Goal: Use online tool/utility: Utilize a website feature to perform a specific function

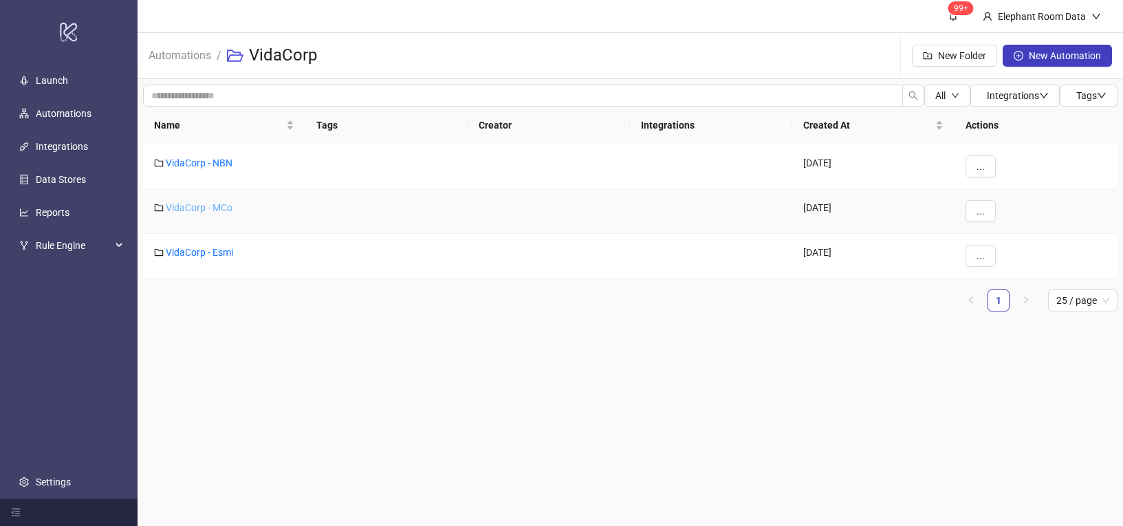
click at [203, 208] on link "VidaCorp - MCo" at bounding box center [199, 207] width 67 height 11
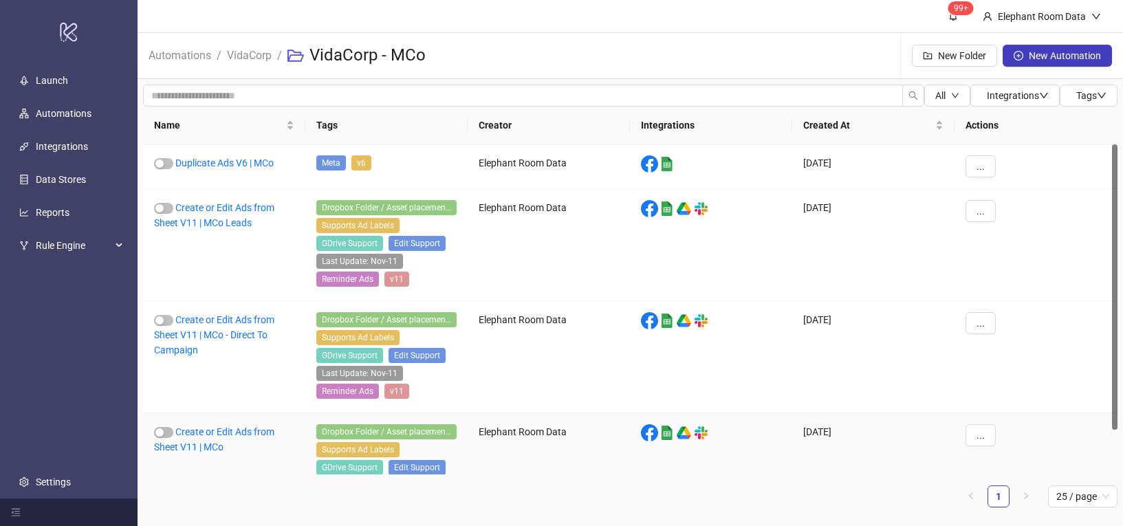
scroll to position [3, 0]
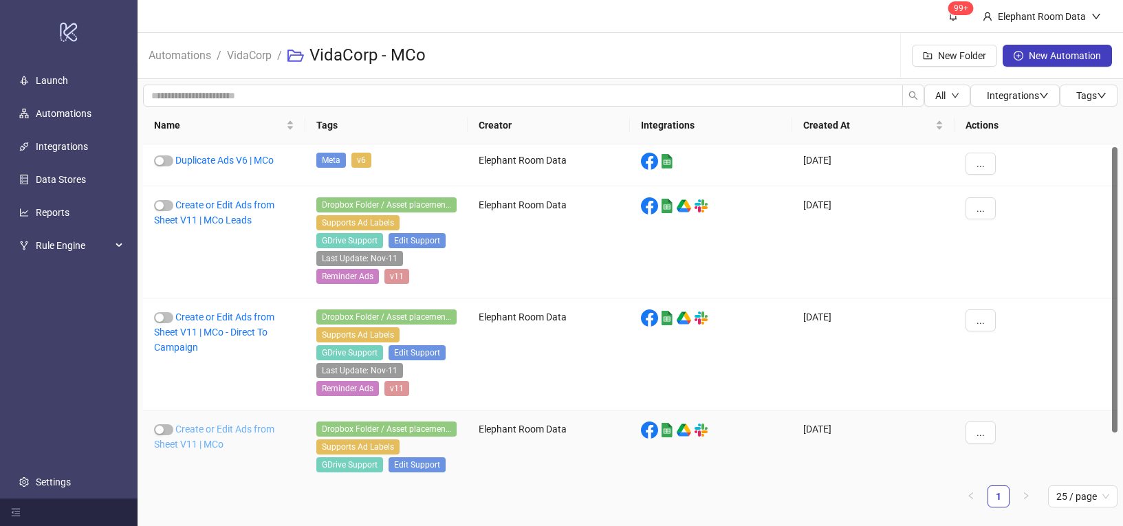
click at [228, 432] on link "Create or Edit Ads from Sheet V11 | MCo" at bounding box center [214, 437] width 120 height 26
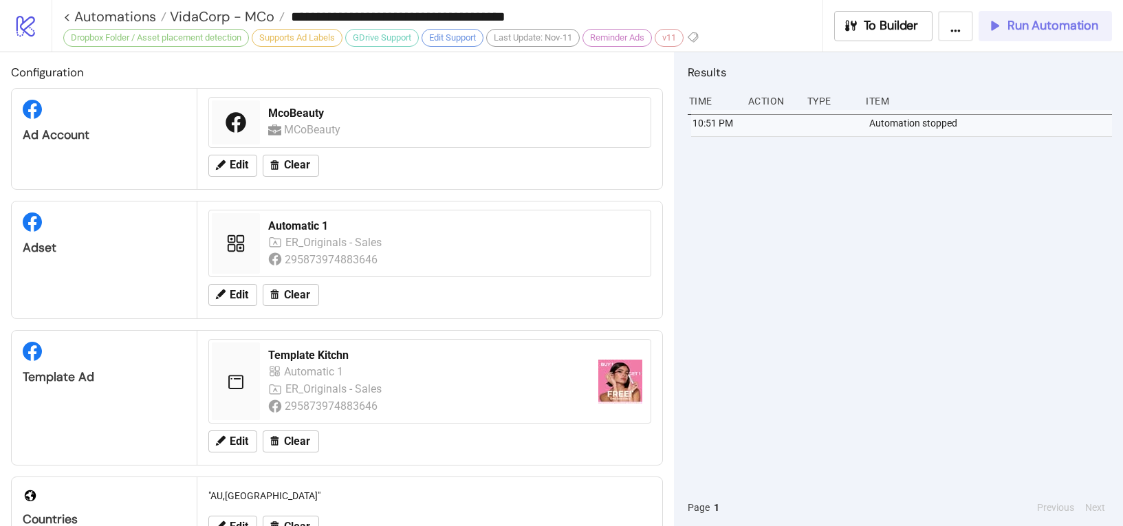
scroll to position [154, 0]
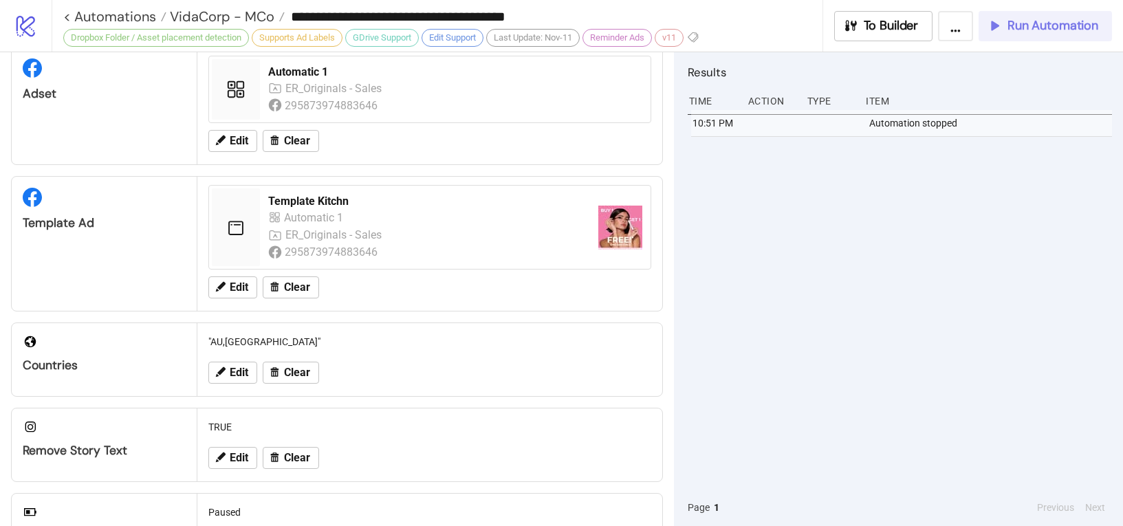
click at [1017, 22] on span "Run Automation" at bounding box center [1053, 26] width 91 height 16
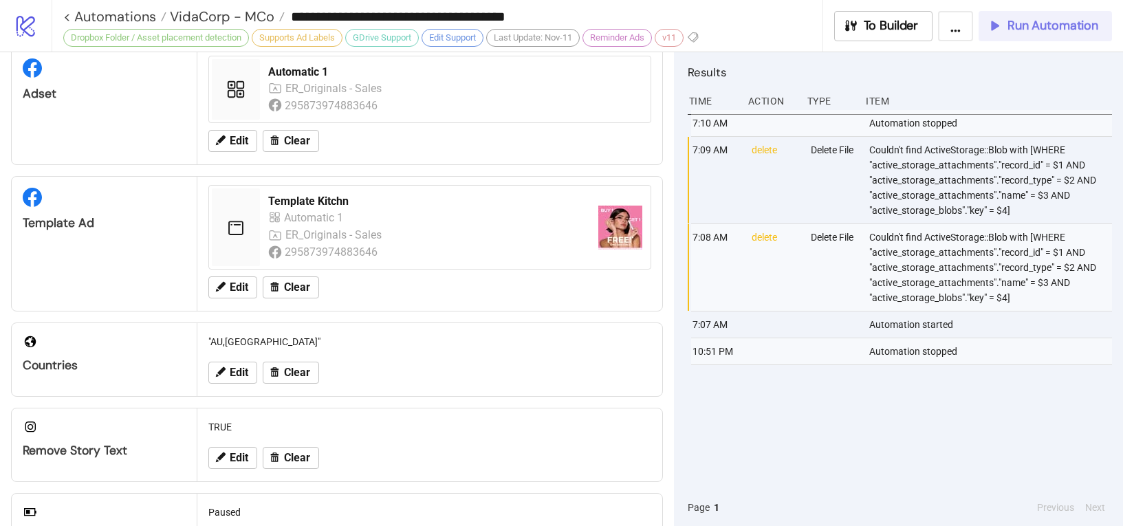
click at [1010, 25] on span "Run Automation" at bounding box center [1053, 26] width 91 height 16
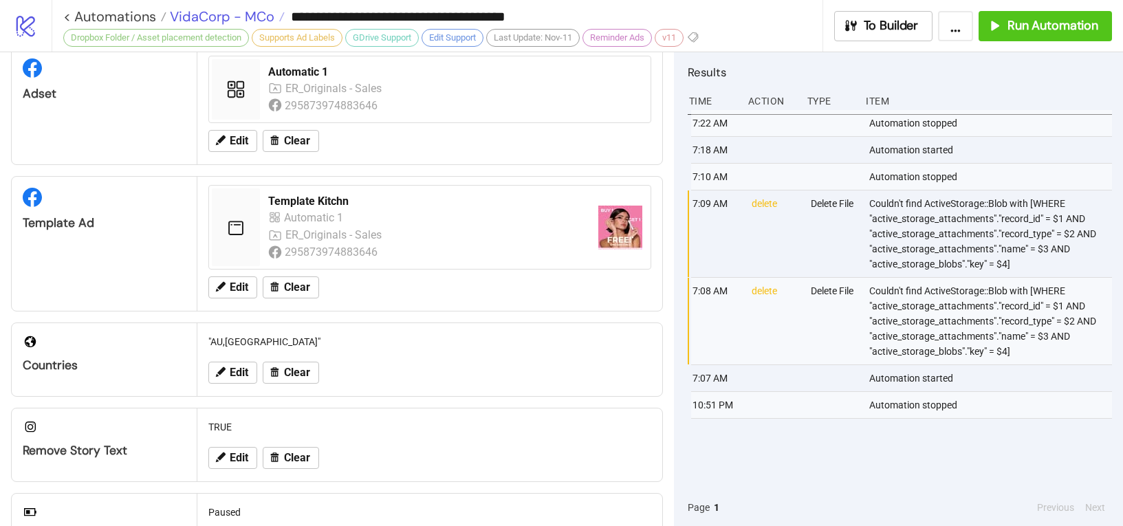
click at [216, 21] on span "VidaCorp - MCo" at bounding box center [220, 17] width 108 height 18
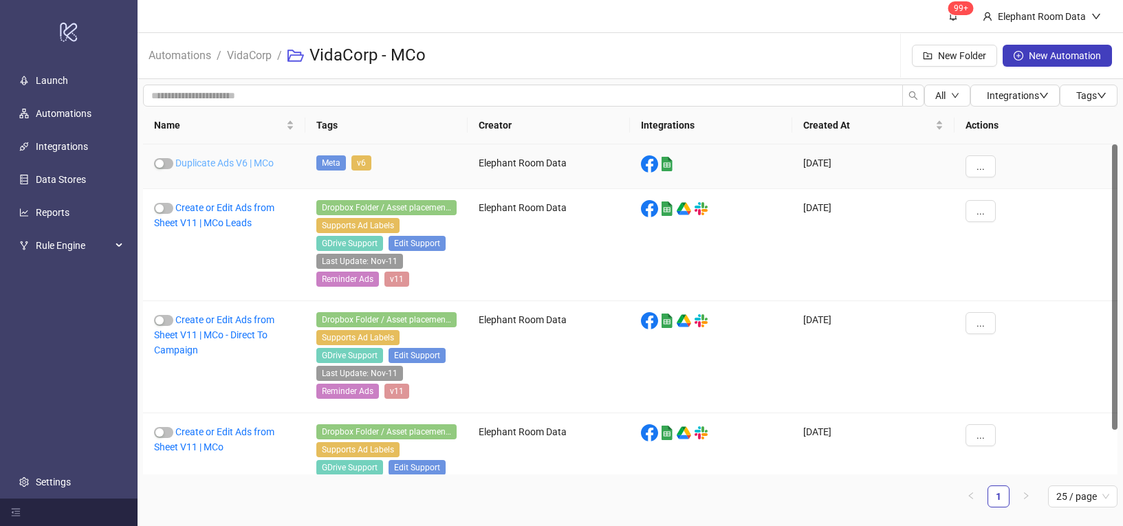
click at [233, 166] on link "Duplicate Ads V6 | MCo" at bounding box center [224, 163] width 98 height 11
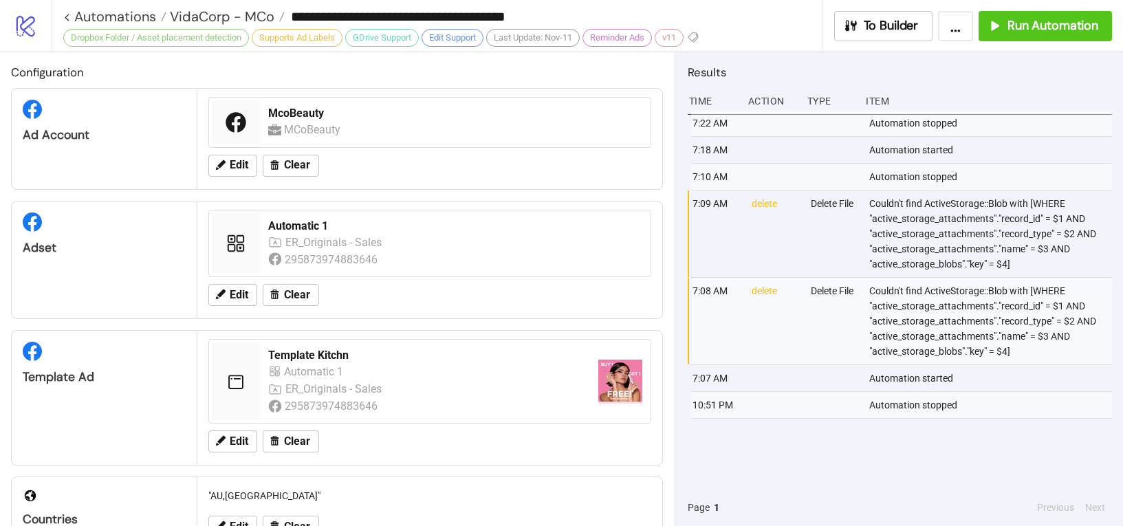
type input "**********"
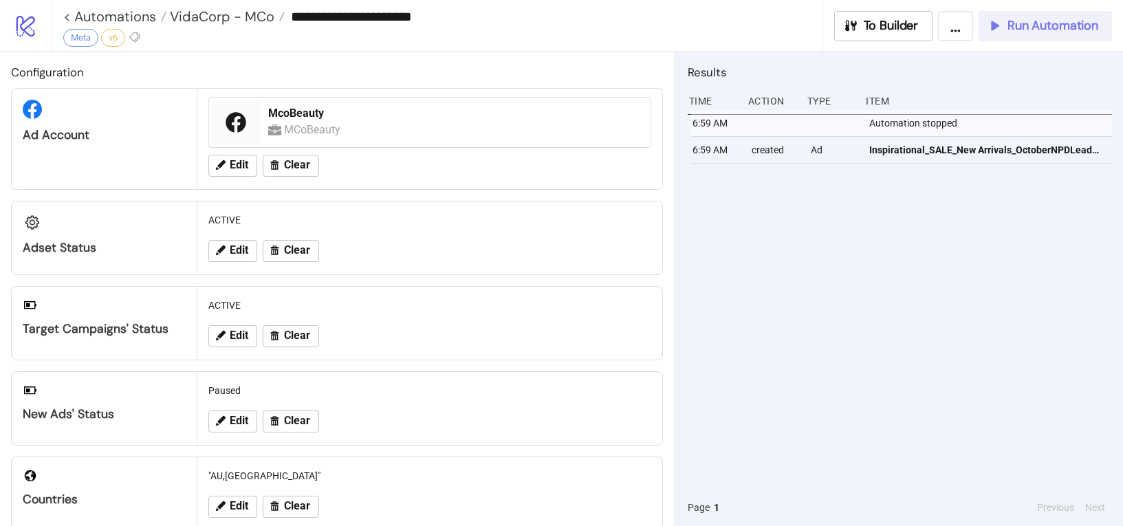
click at [1008, 28] on span "Run Automation" at bounding box center [1053, 26] width 91 height 16
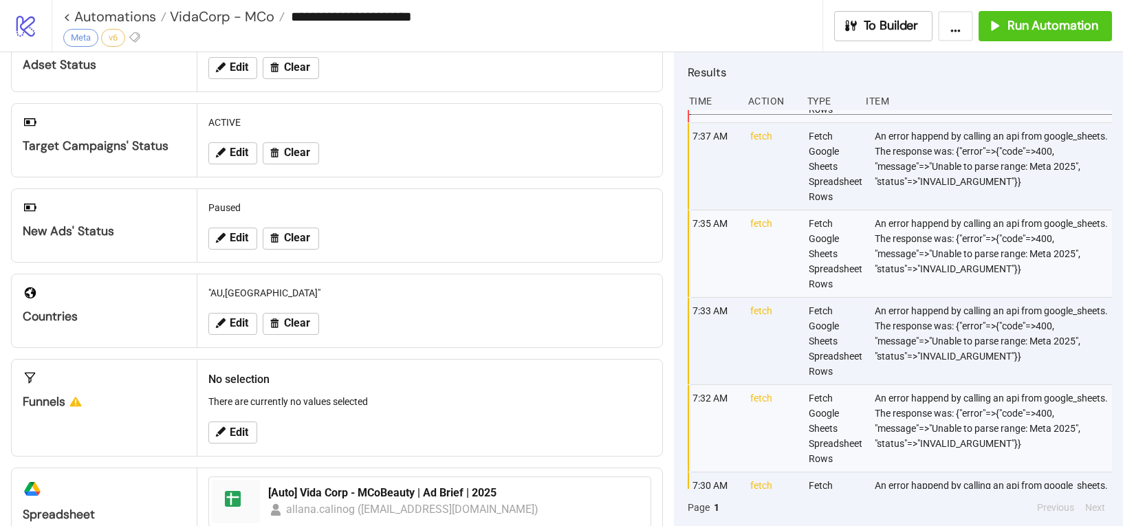
scroll to position [333, 0]
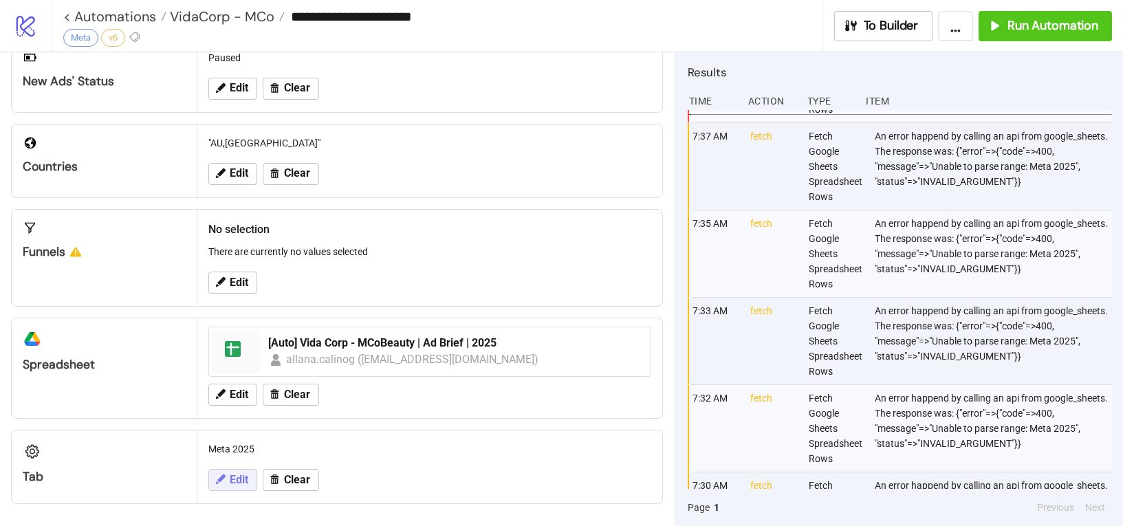
click at [228, 473] on button "Edit" at bounding box center [232, 480] width 49 height 22
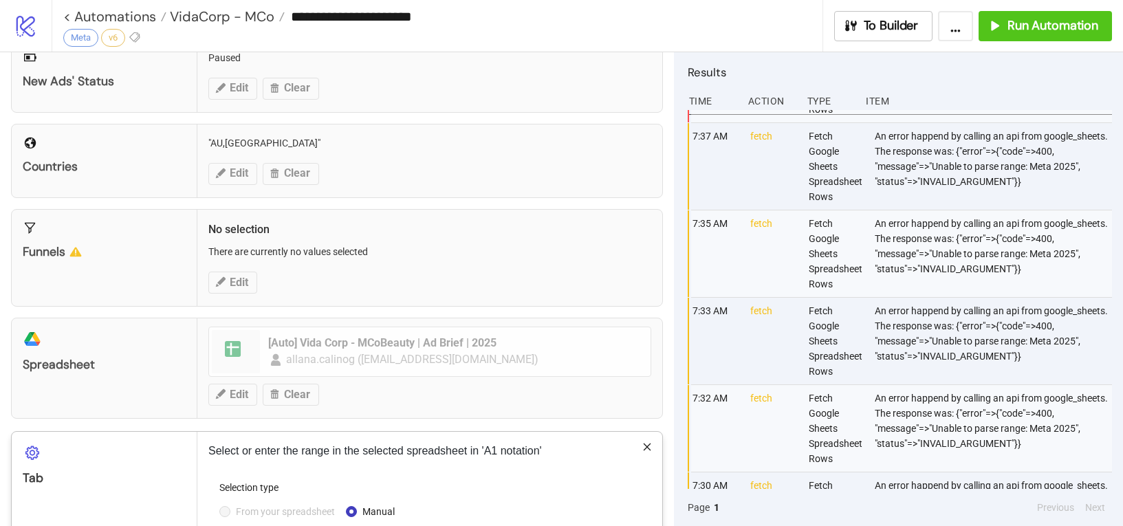
scroll to position [472, 0]
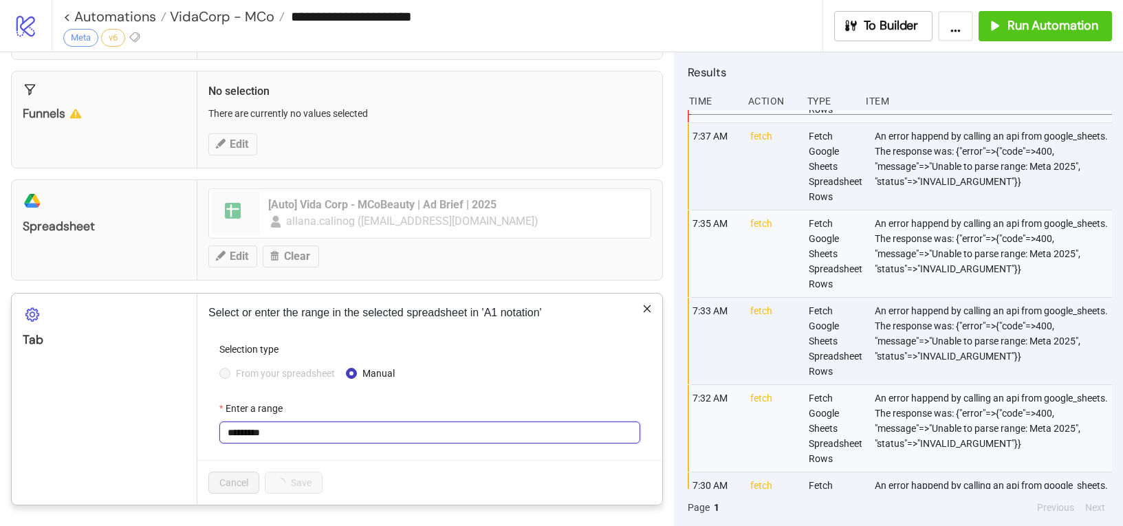
click at [249, 430] on input "*********" at bounding box center [429, 433] width 421 height 22
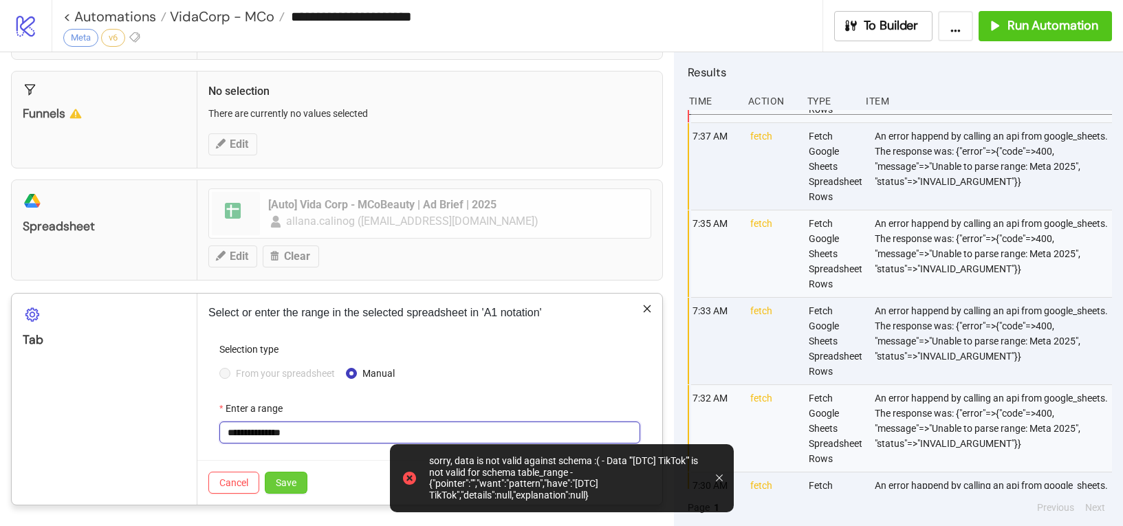
type input "**********"
click at [292, 482] on span "Save" at bounding box center [286, 482] width 21 height 11
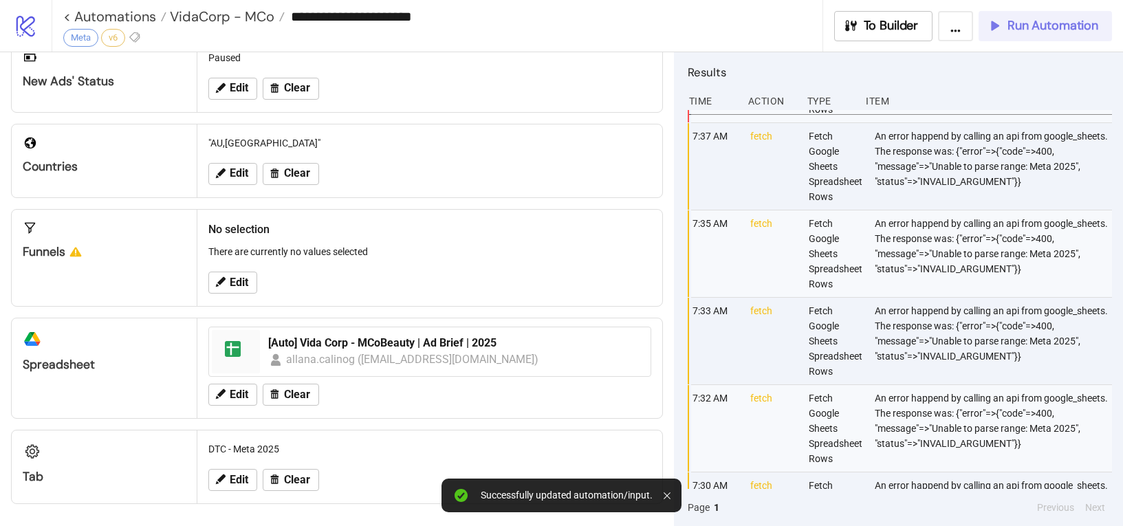
click at [1016, 27] on span "Run Automation" at bounding box center [1053, 26] width 91 height 16
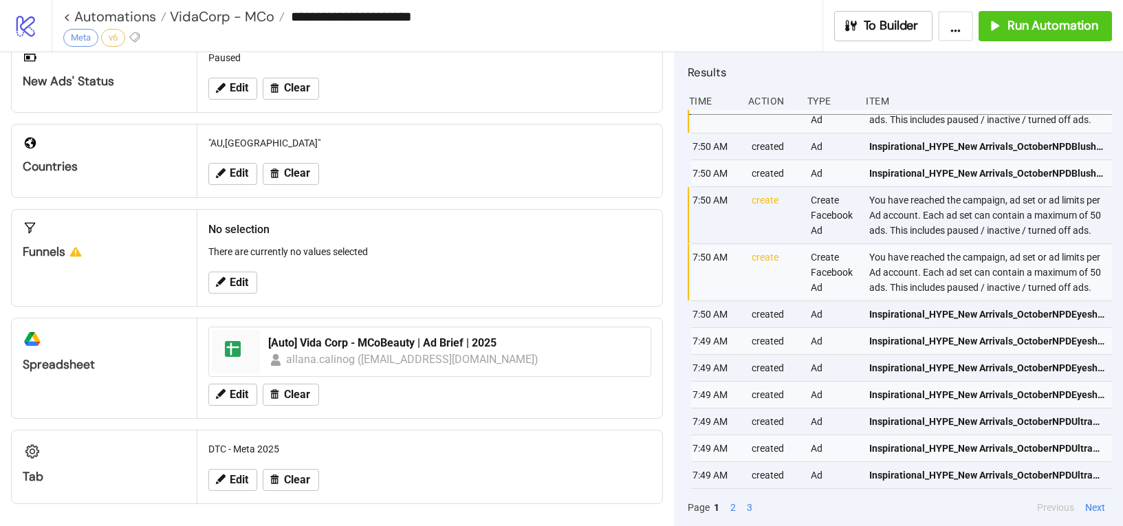
scroll to position [349, 0]
